Goal: Task Accomplishment & Management: Manage account settings

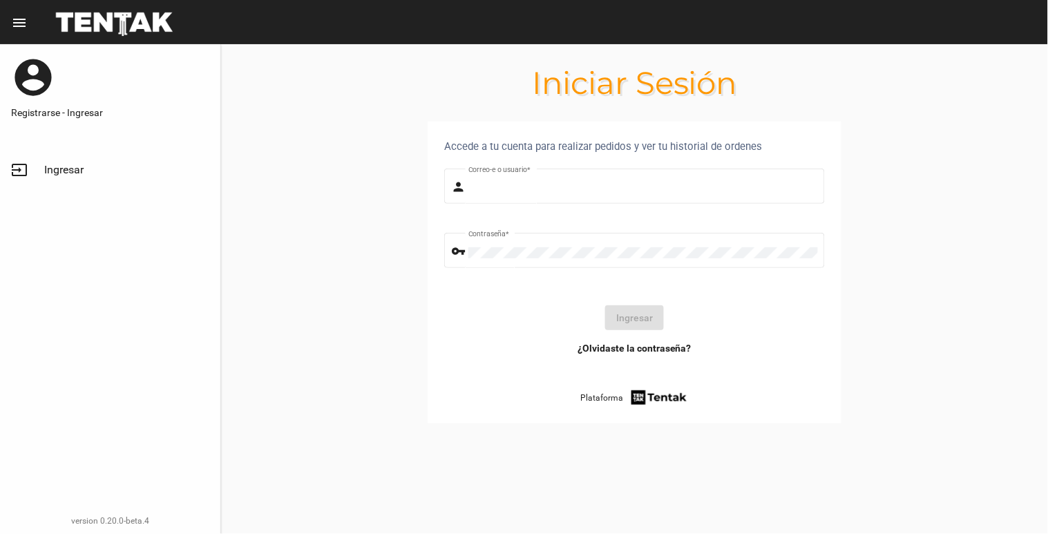
type input "[EMAIL_ADDRESS][DOMAIN_NAME]"
click at [51, 163] on span "Ingresar" at bounding box center [63, 170] width 39 height 14
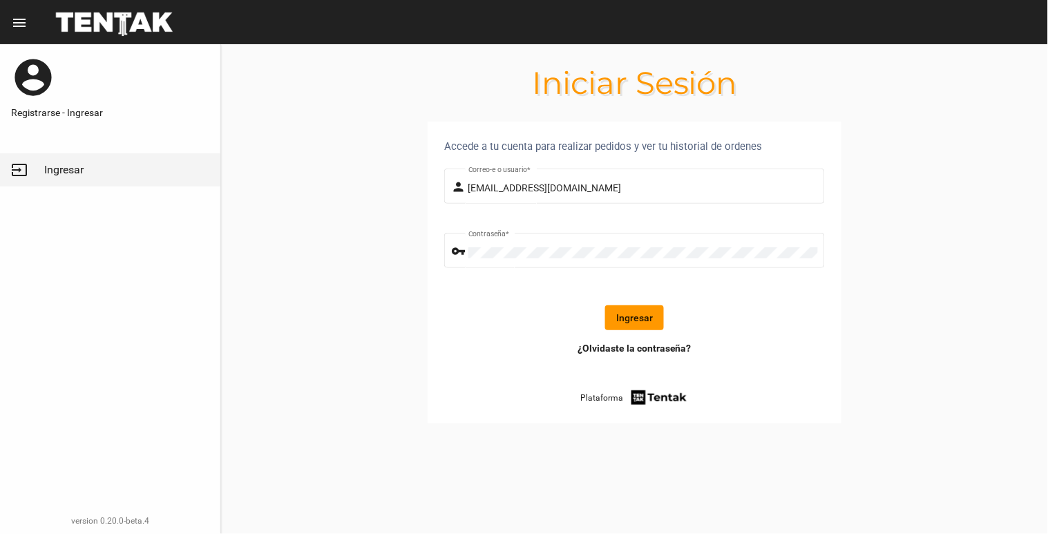
click at [637, 319] on button "Ingresar" at bounding box center [634, 317] width 59 height 25
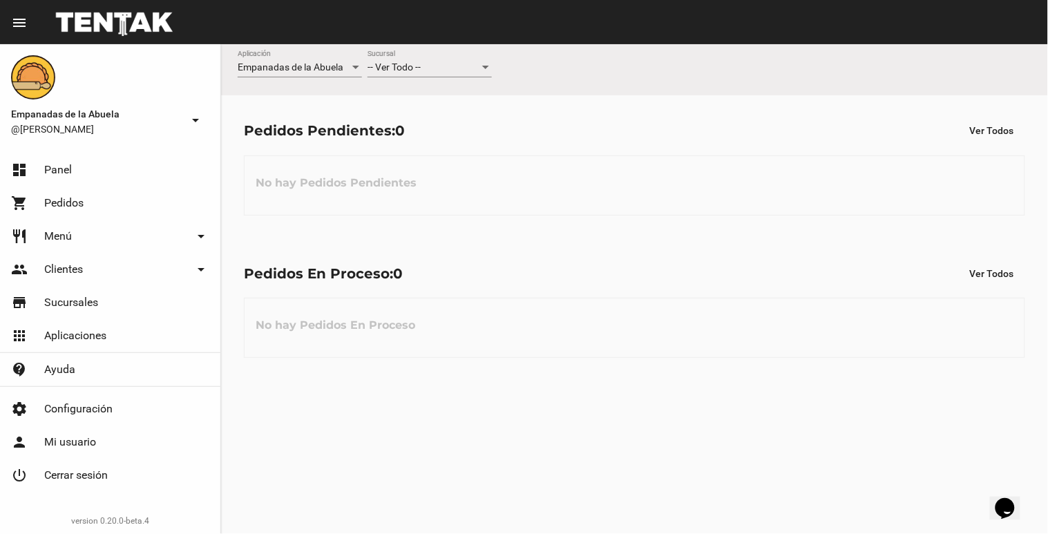
click at [444, 71] on div "-- Ver Todo --" at bounding box center [423, 67] width 112 height 11
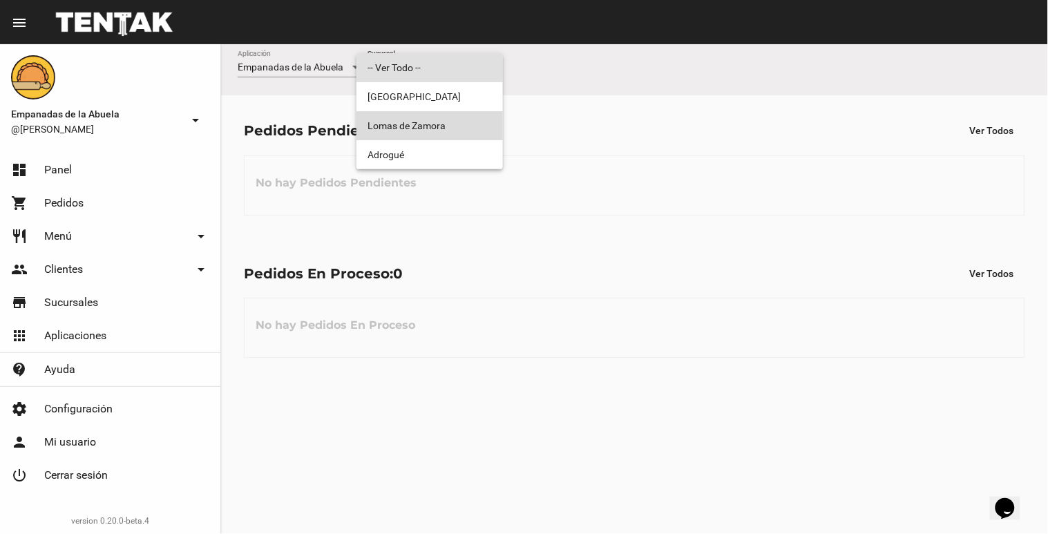
click at [431, 125] on span "Lomas de Zamora" at bounding box center [429, 125] width 124 height 29
